Goal: Information Seeking & Learning: Learn about a topic

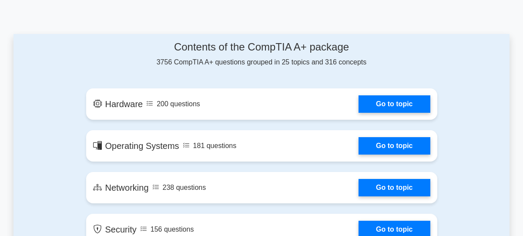
scroll to position [440, 0]
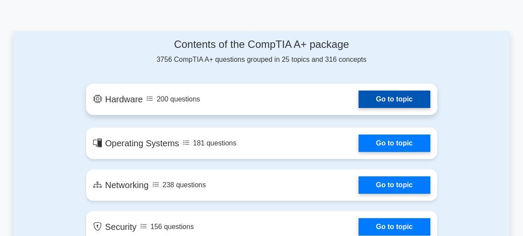
click at [370, 98] on link "Go to topic" at bounding box center [393, 98] width 71 height 17
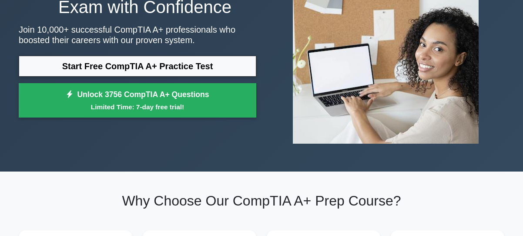
scroll to position [0, 0]
